Goal: Navigation & Orientation: Find specific page/section

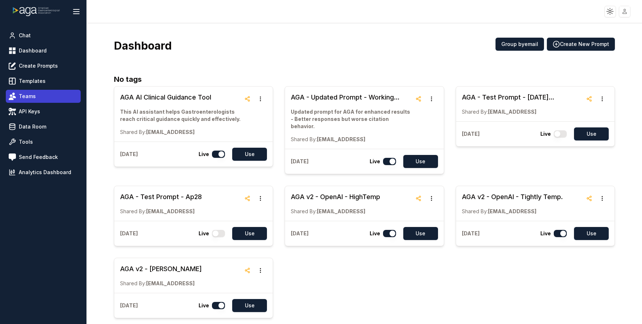
click at [51, 94] on link "Teams" at bounding box center [43, 96] width 75 height 13
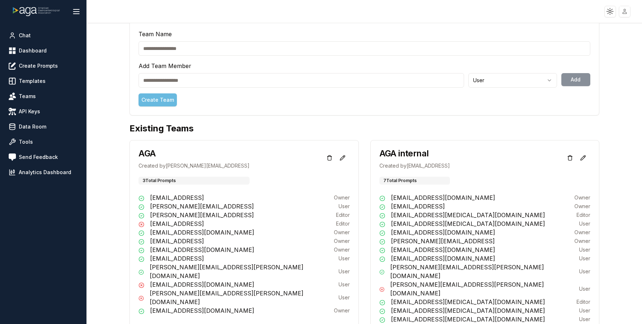
scroll to position [57, 0]
click at [35, 53] on span "Dashboard" at bounding box center [33, 50] width 28 height 7
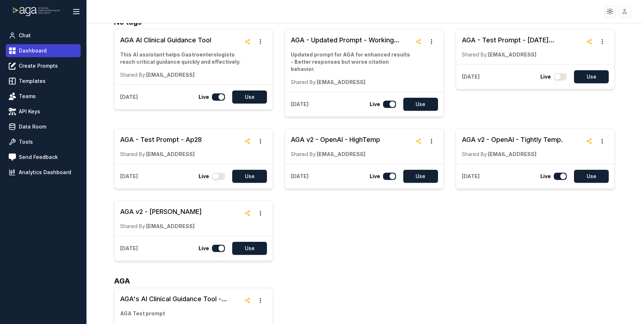
scroll to position [3, 0]
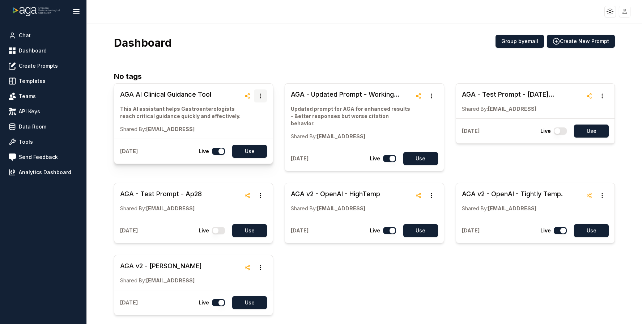
click at [260, 94] on icon "button" at bounding box center [261, 96] width 6 height 6
click at [244, 68] on div "Dashboard Group by email Create New Prompt No tags AGA AI Clinical Guidance Too…" at bounding box center [364, 228] width 501 height 410
click at [247, 95] on line "button" at bounding box center [248, 94] width 2 height 1
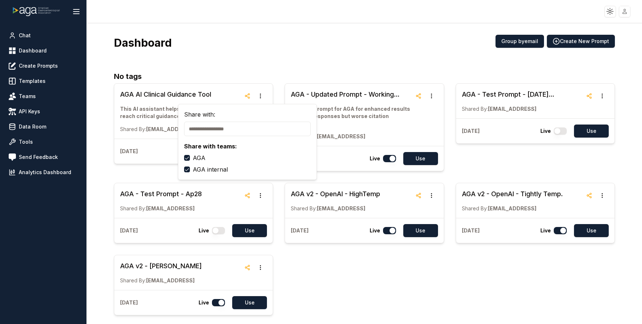
click at [244, 69] on div "Dashboard Group by email Create New Prompt No tags AGA AI Clinical Guidance Too…" at bounding box center [364, 228] width 501 height 410
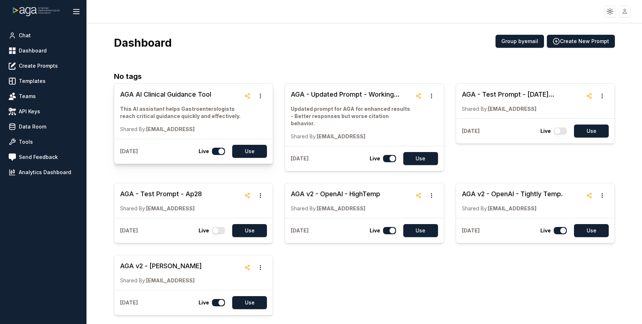
scroll to position [0, 0]
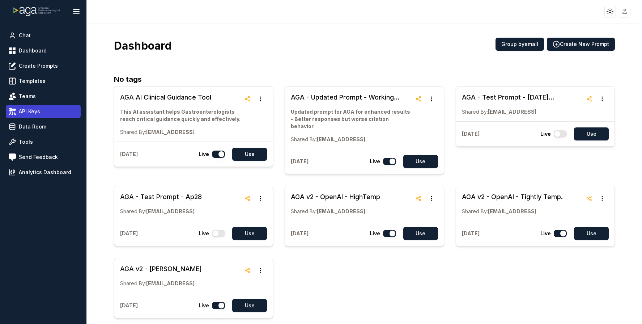
click at [29, 111] on span "API Keys" at bounding box center [29, 111] width 21 height 7
